Goal: Register for event/course

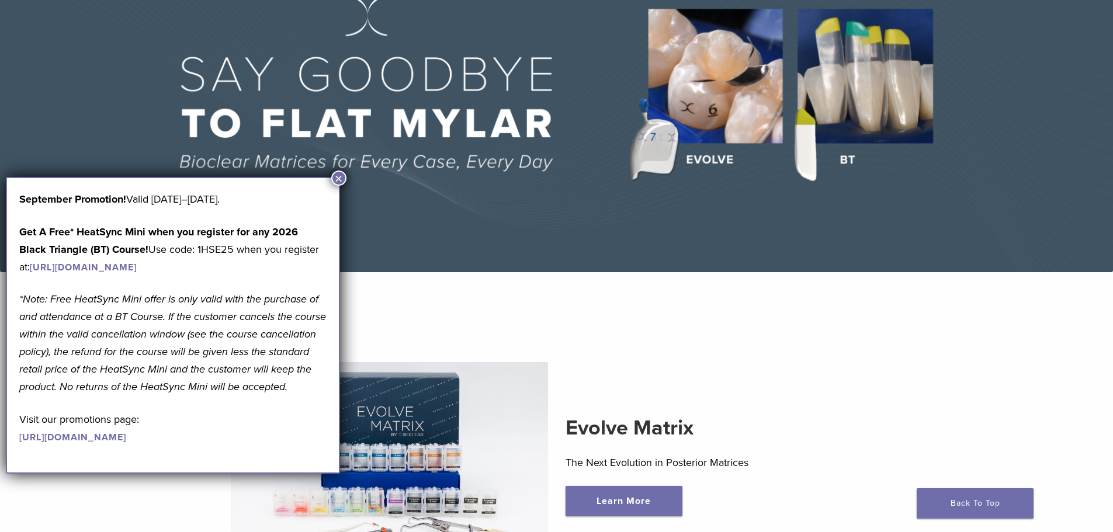
scroll to position [292, 0]
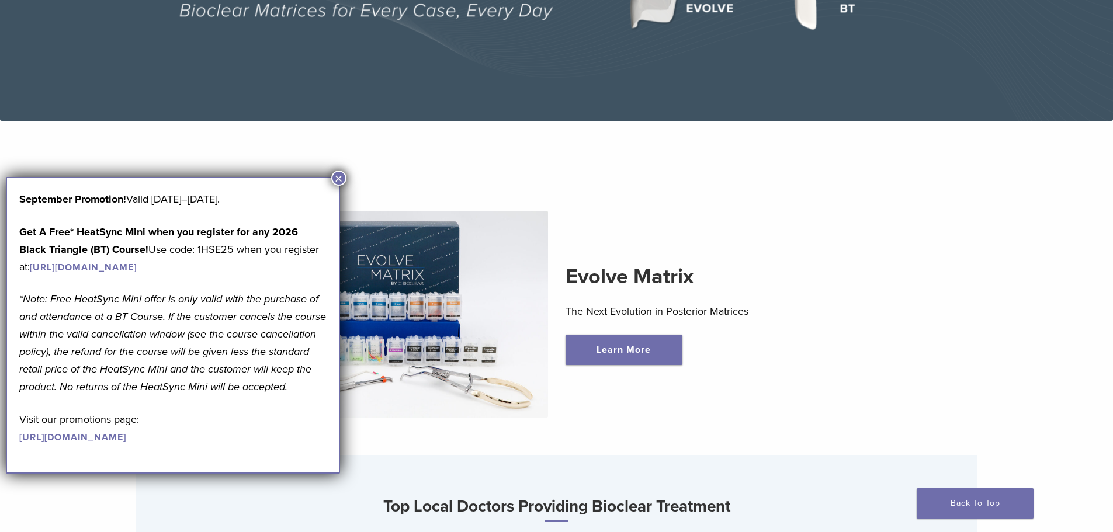
click at [797, 359] on div "Learn More" at bounding box center [724, 350] width 317 height 30
click at [335, 178] on button "×" at bounding box center [338, 178] width 15 height 15
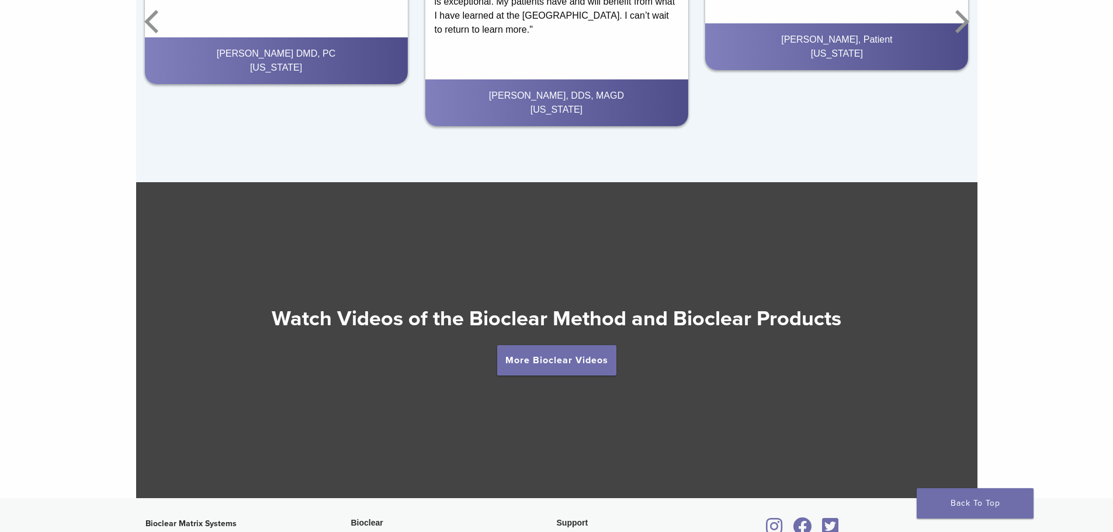
scroll to position [2235, 0]
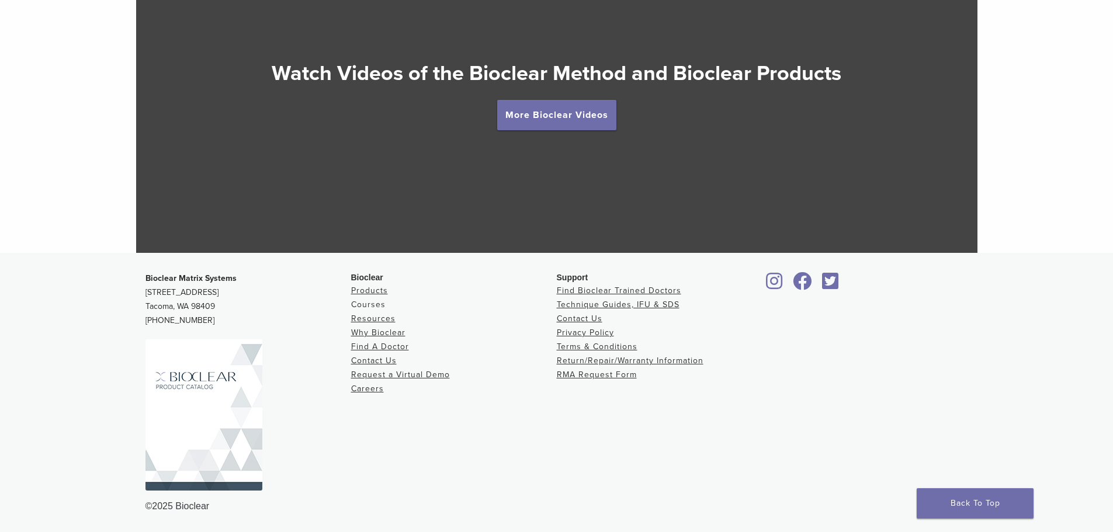
click at [371, 303] on link "Courses" at bounding box center [368, 305] width 34 height 10
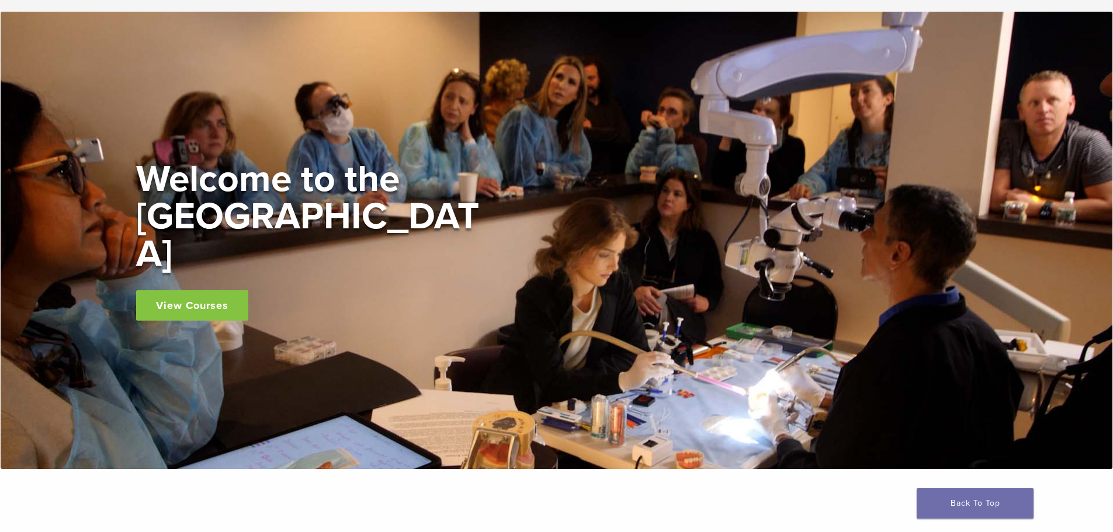
scroll to position [58, 0]
click at [179, 290] on link "View Courses" at bounding box center [192, 305] width 112 height 30
